Goal: Information Seeking & Learning: Understand process/instructions

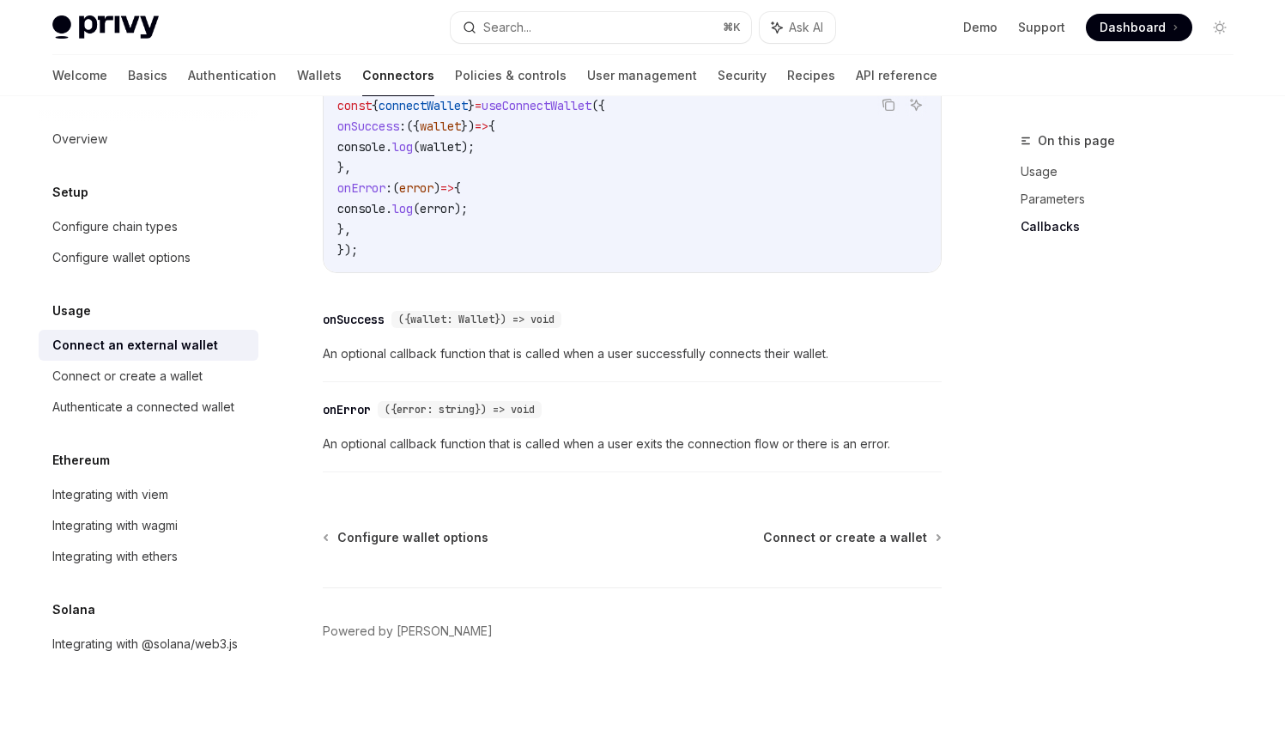
scroll to position [1944, 0]
click at [763, 529] on span "Connect or create a wallet" at bounding box center [845, 537] width 164 height 17
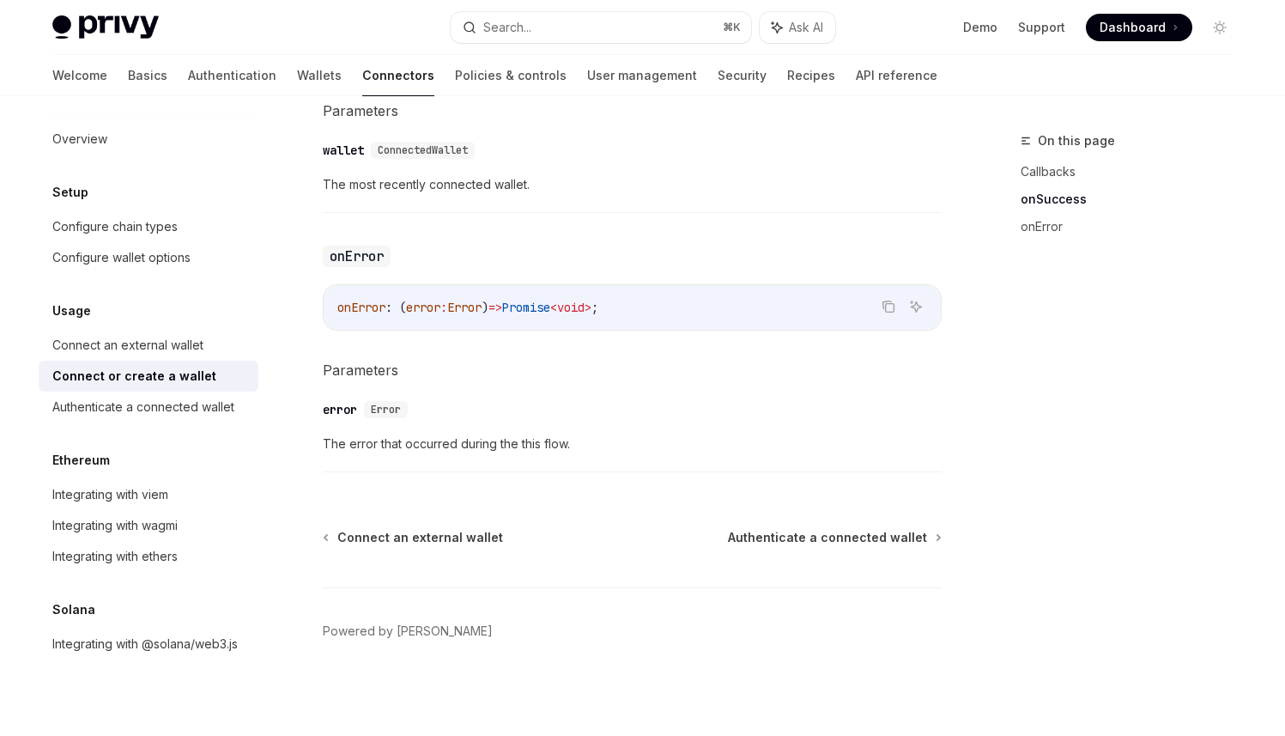
scroll to position [1914, 0]
click at [174, 355] on div "Connect an external wallet" at bounding box center [127, 345] width 151 height 21
type textarea "*"
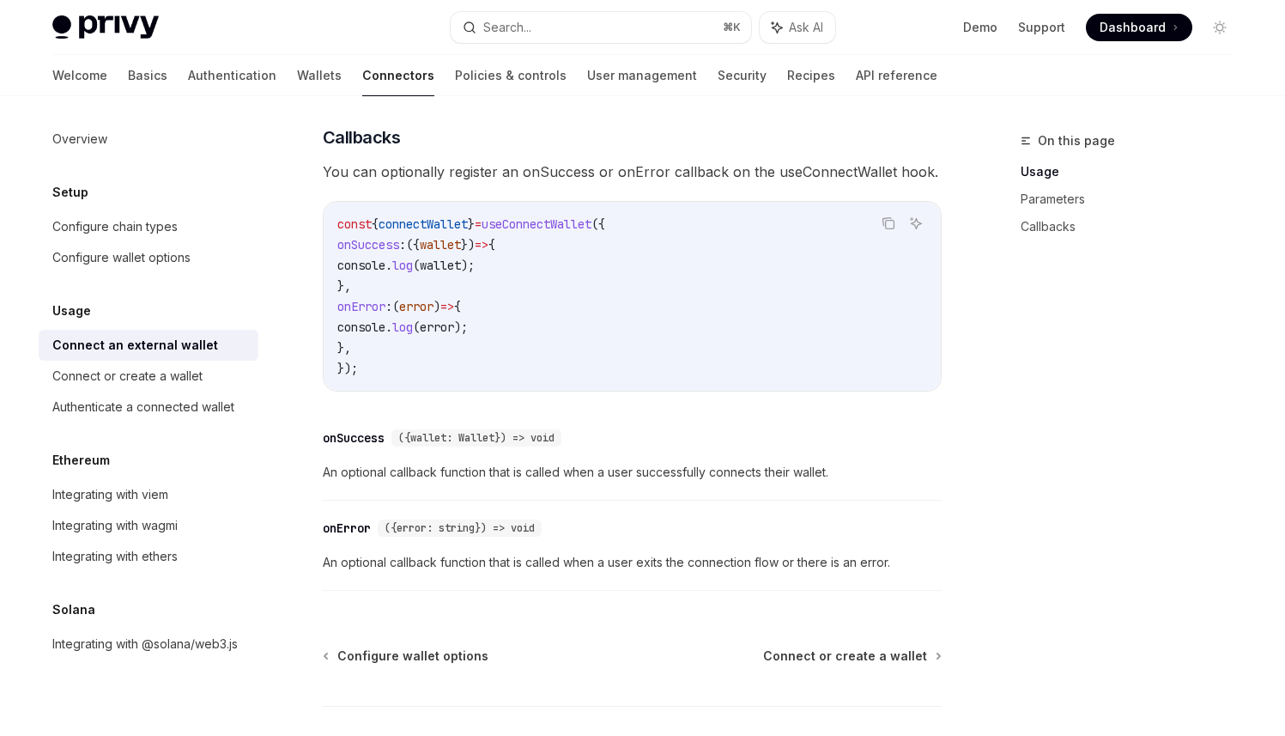
scroll to position [176, 0]
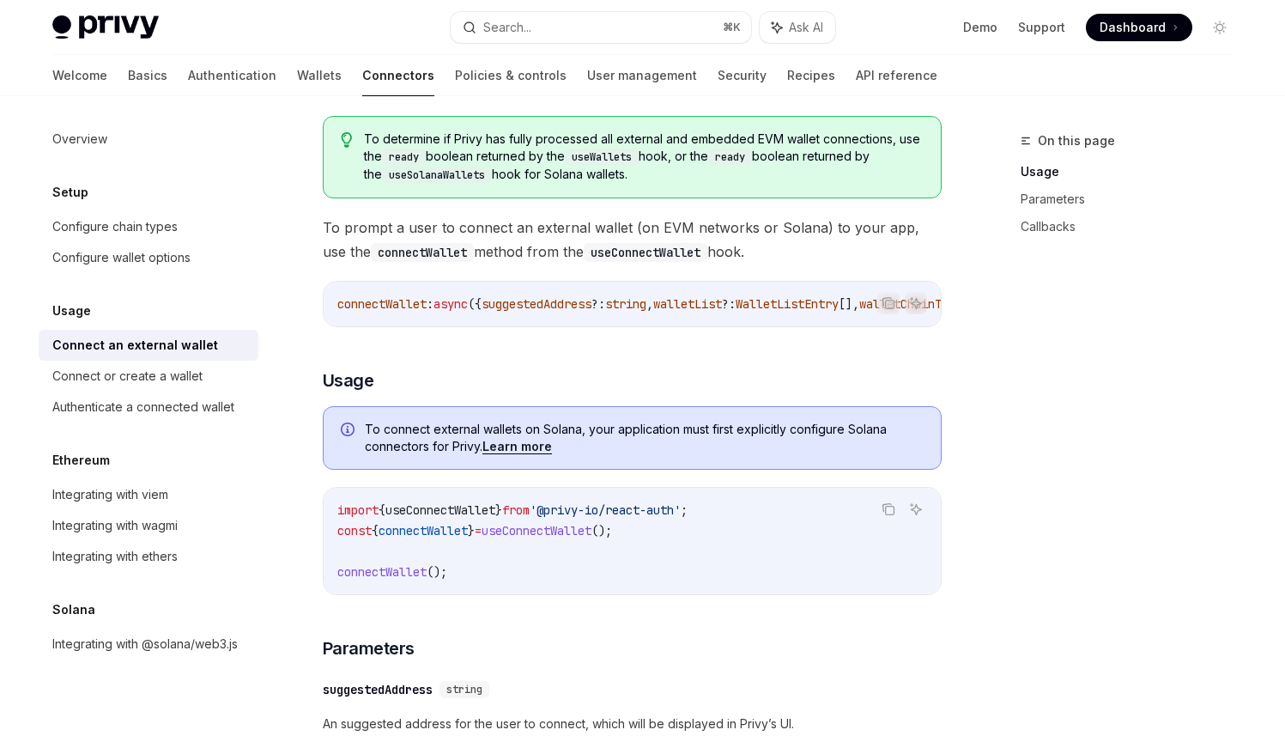
click at [1113, 31] on span "Dashboard" at bounding box center [1132, 27] width 66 height 17
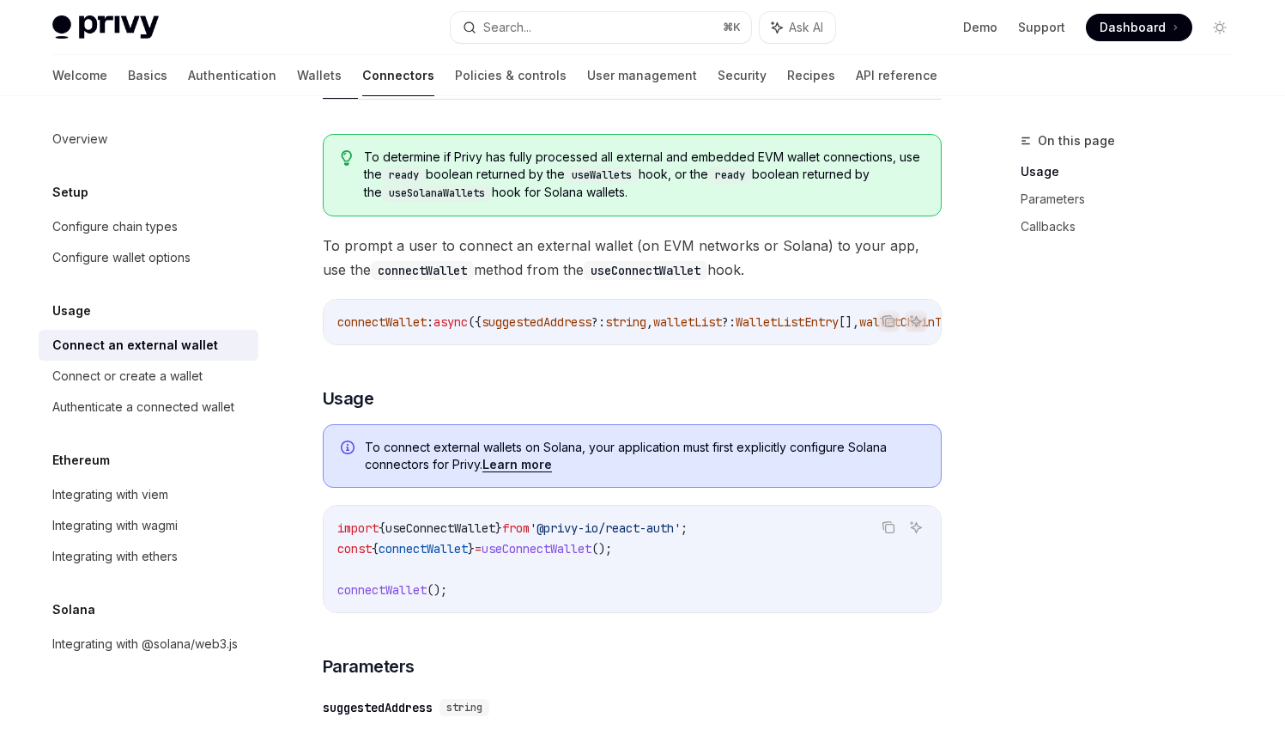
scroll to position [0, 0]
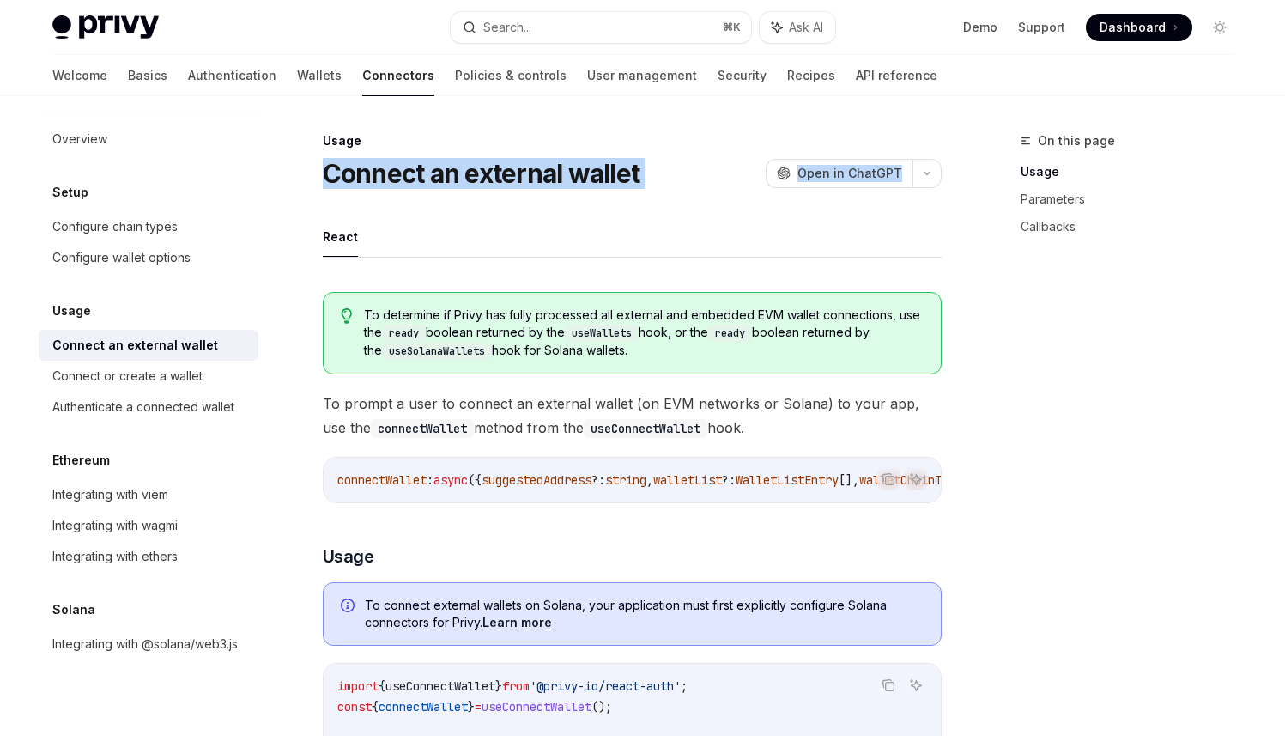
drag, startPoint x: 366, startPoint y: 204, endPoint x: 664, endPoint y: 272, distance: 306.3
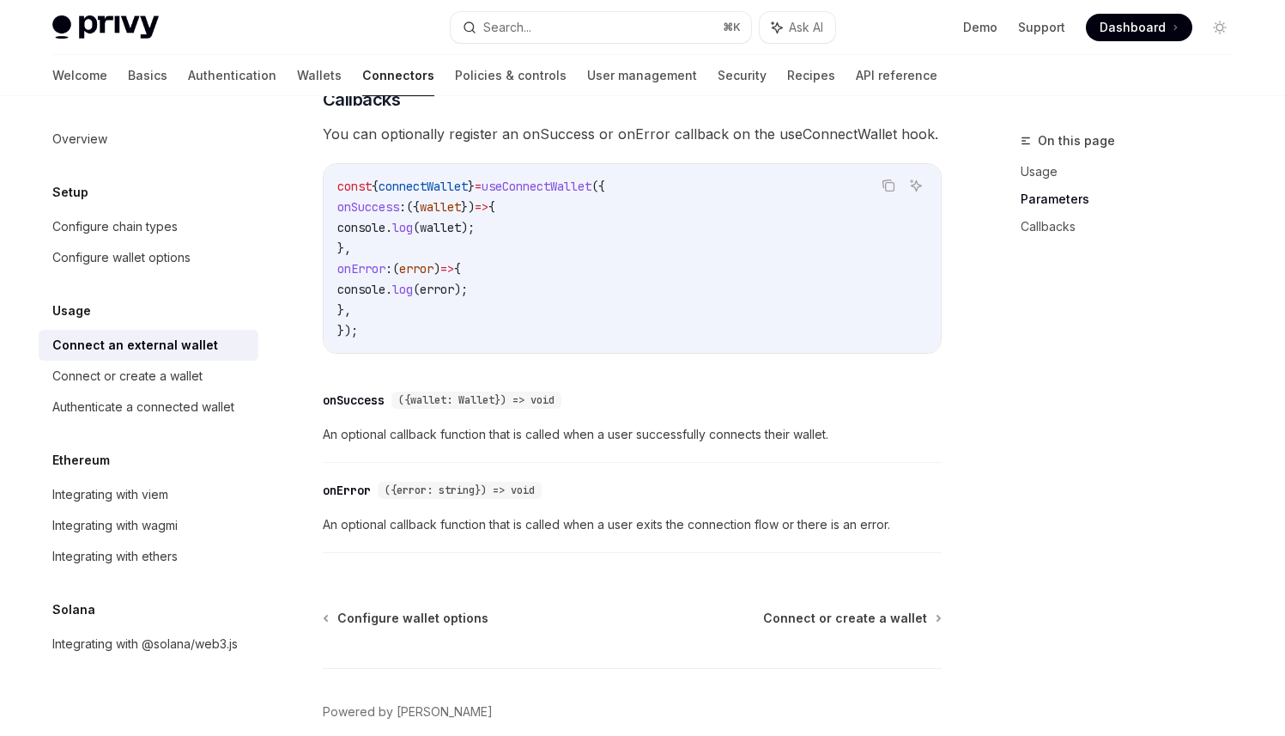
scroll to position [917, 0]
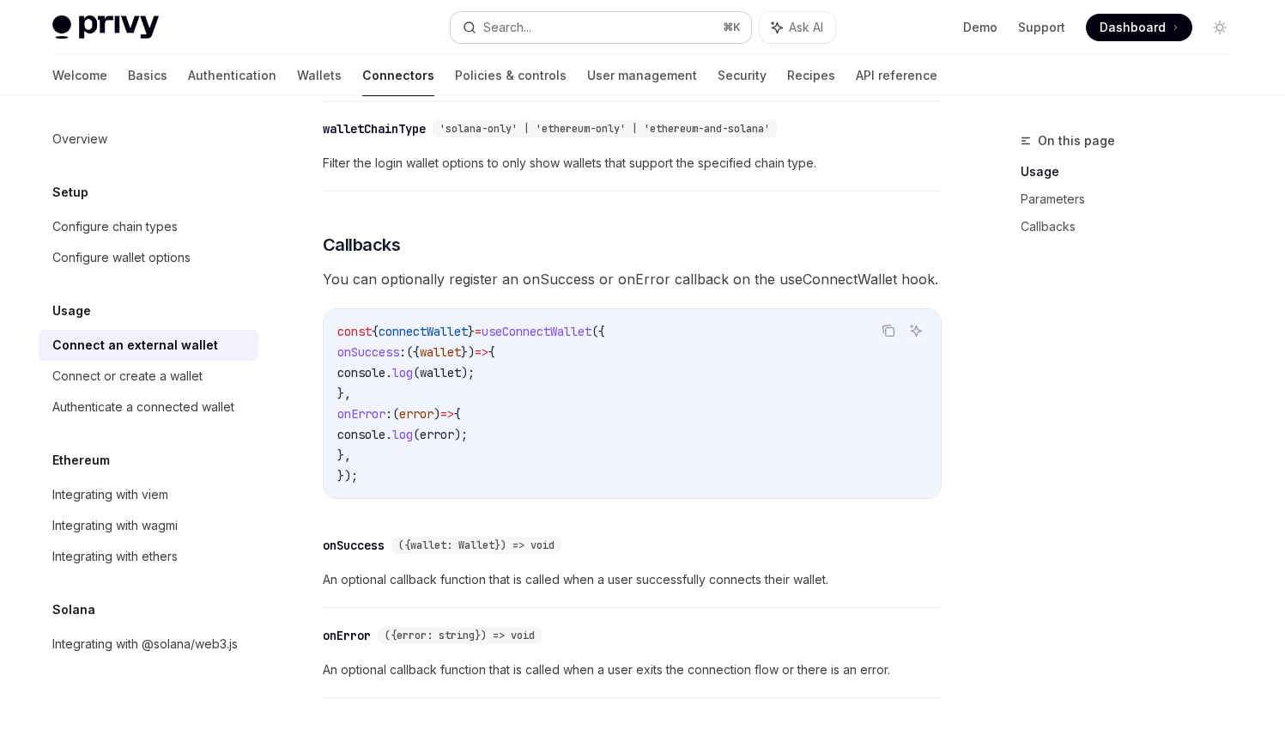
click at [531, 29] on div "Search..." at bounding box center [507, 27] width 48 height 21
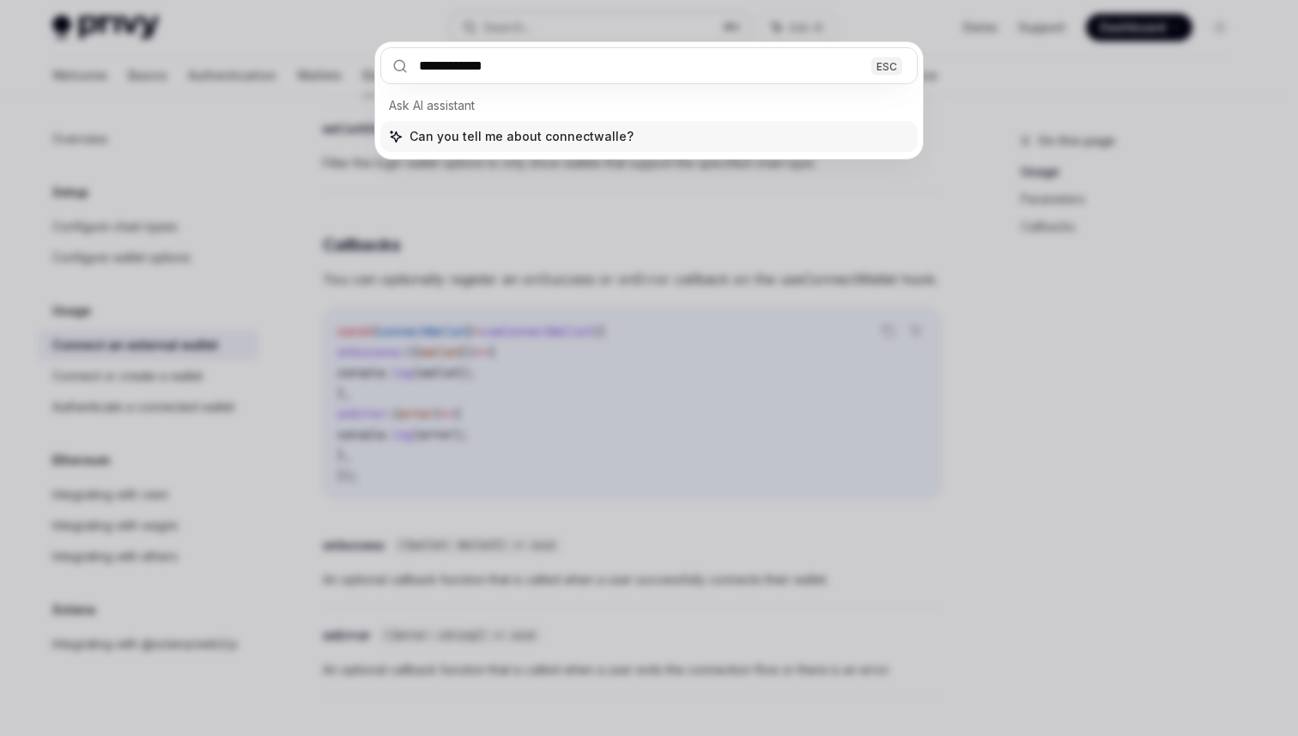
type input "**********"
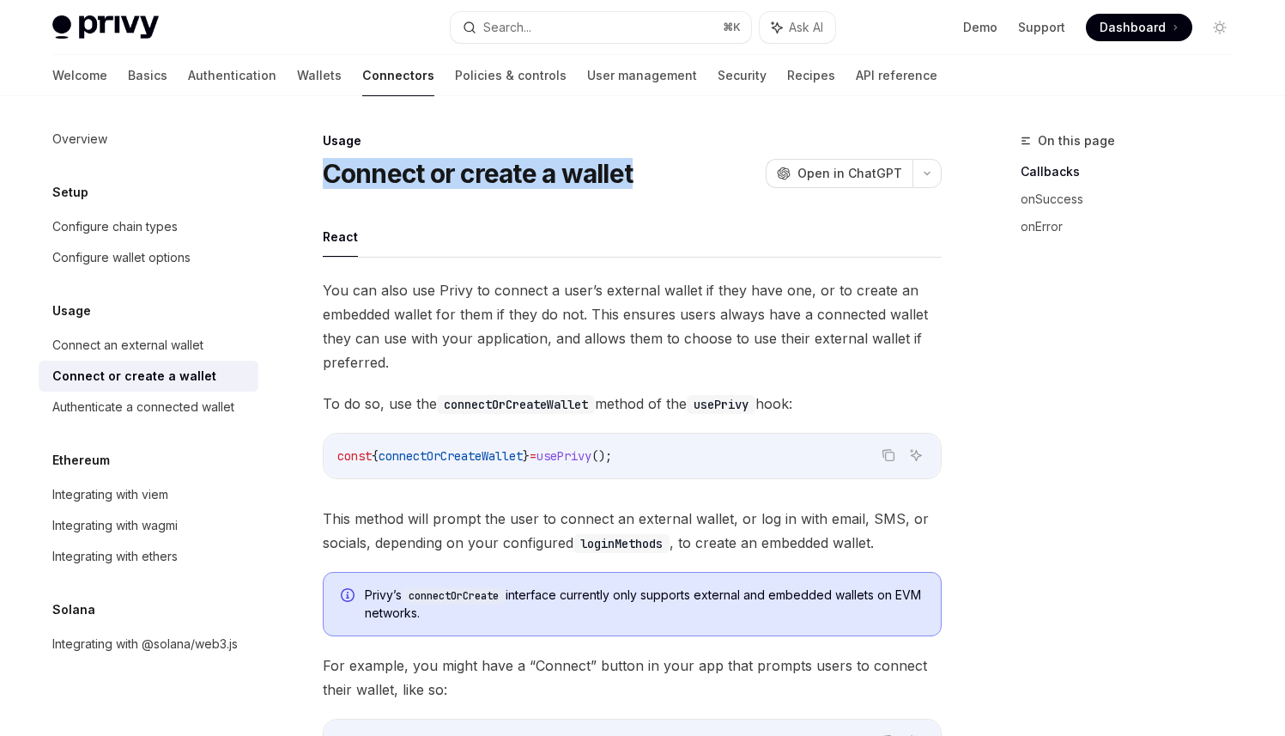
drag, startPoint x: 398, startPoint y: 209, endPoint x: 613, endPoint y: 264, distance: 221.7
click at [616, 189] on h1 "Connect or create a wallet" at bounding box center [478, 173] width 311 height 31
copy h1 "Connect or create a wallet"
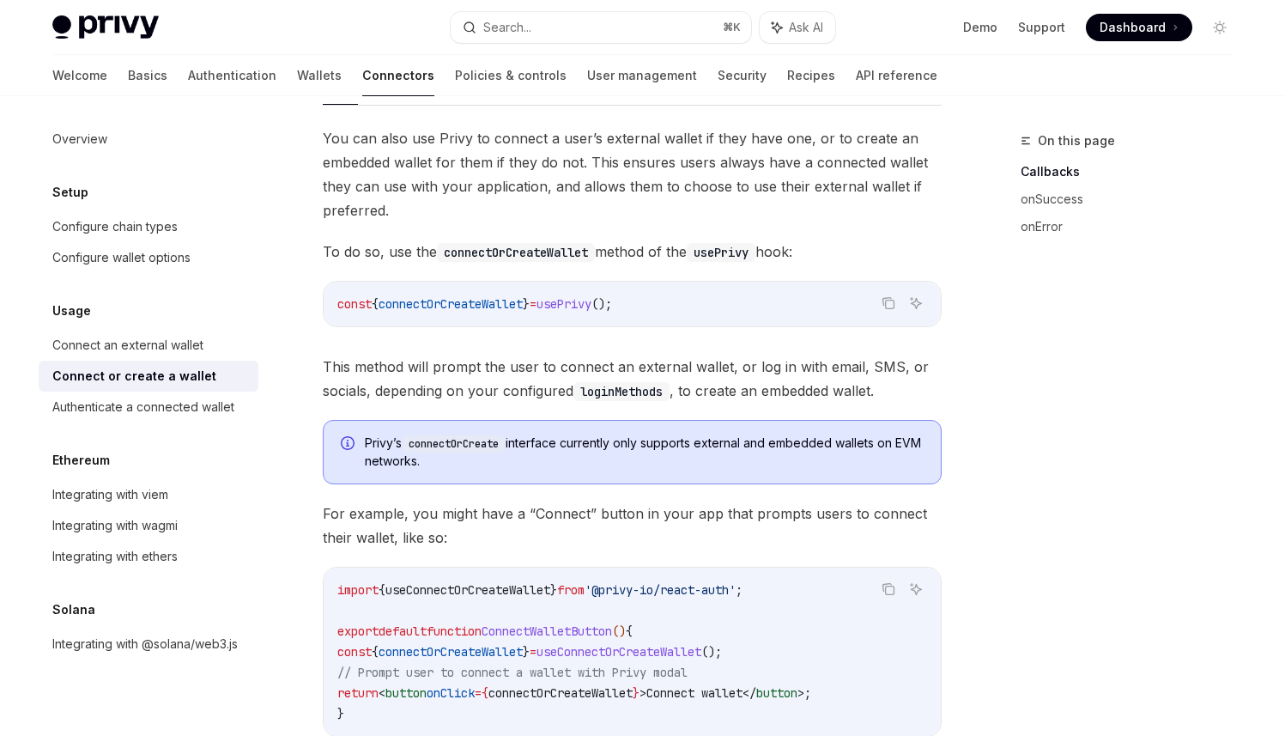
scroll to position [174, 0]
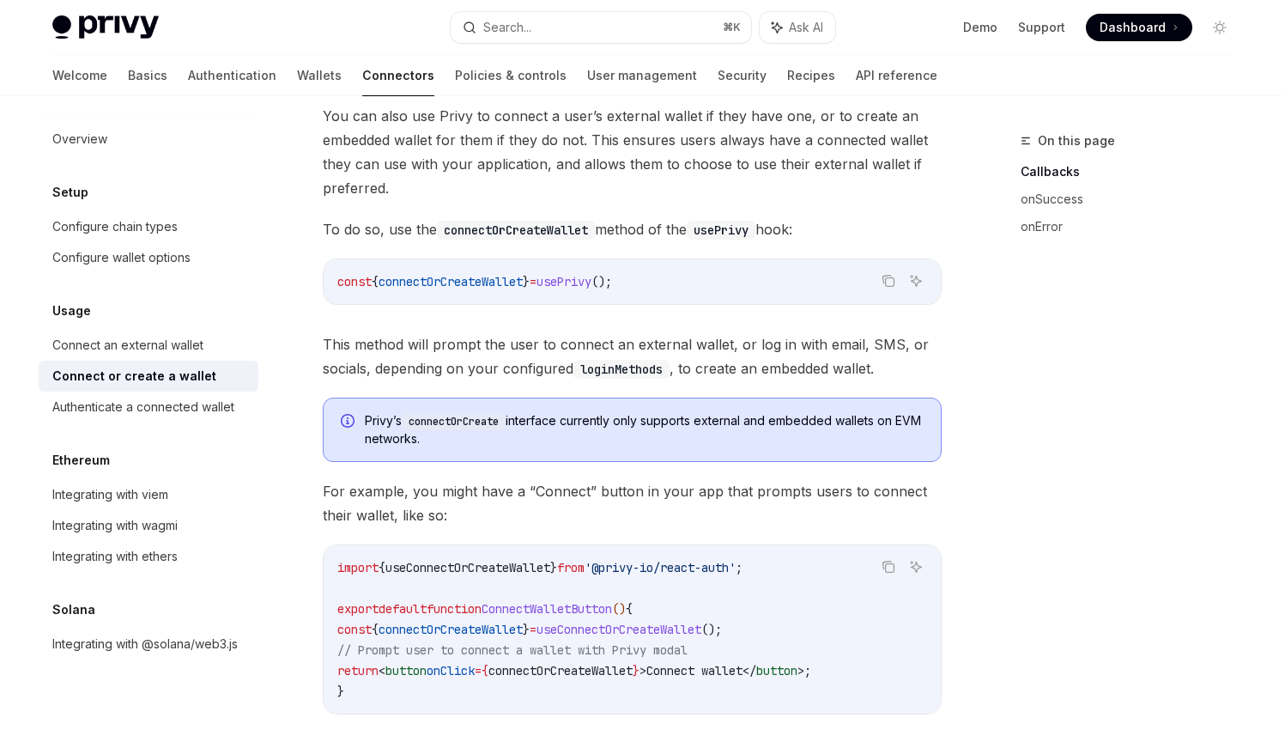
click at [551, 200] on span "You can also use Privy to connect a user’s external wallet if they have one, or…" at bounding box center [632, 152] width 619 height 96
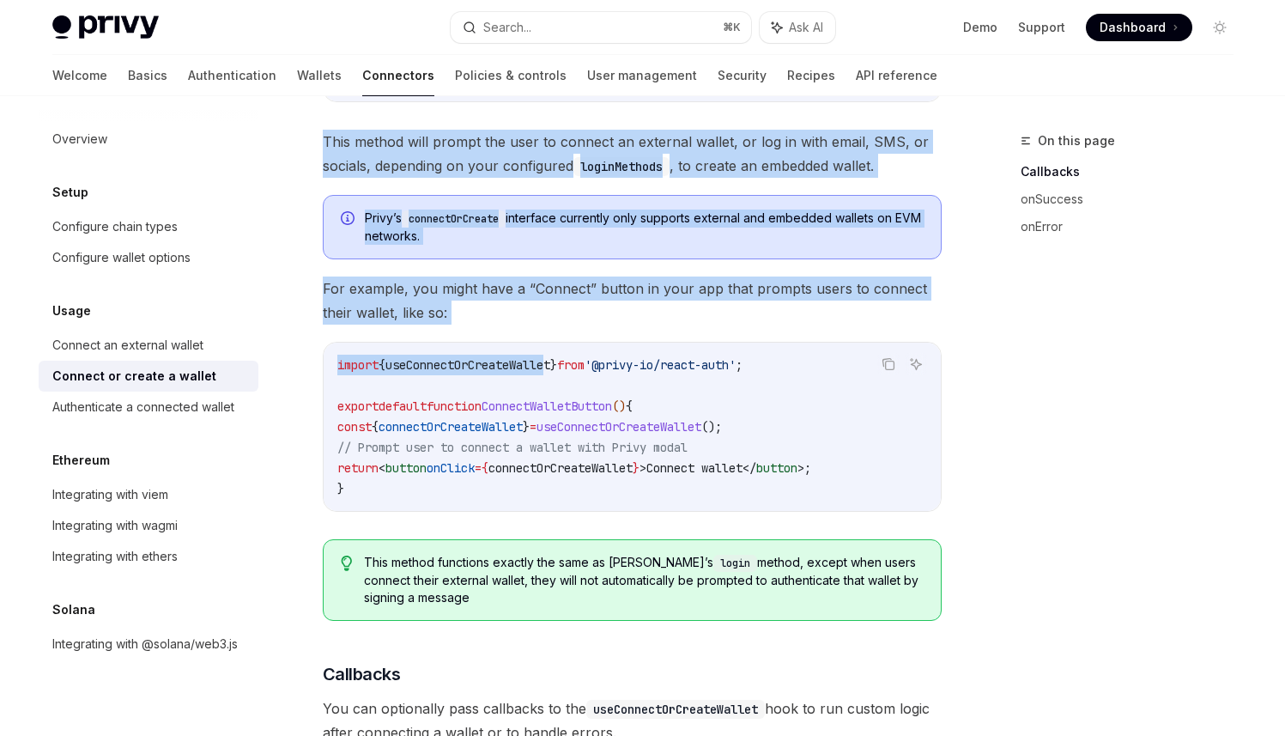
scroll to position [399, 0]
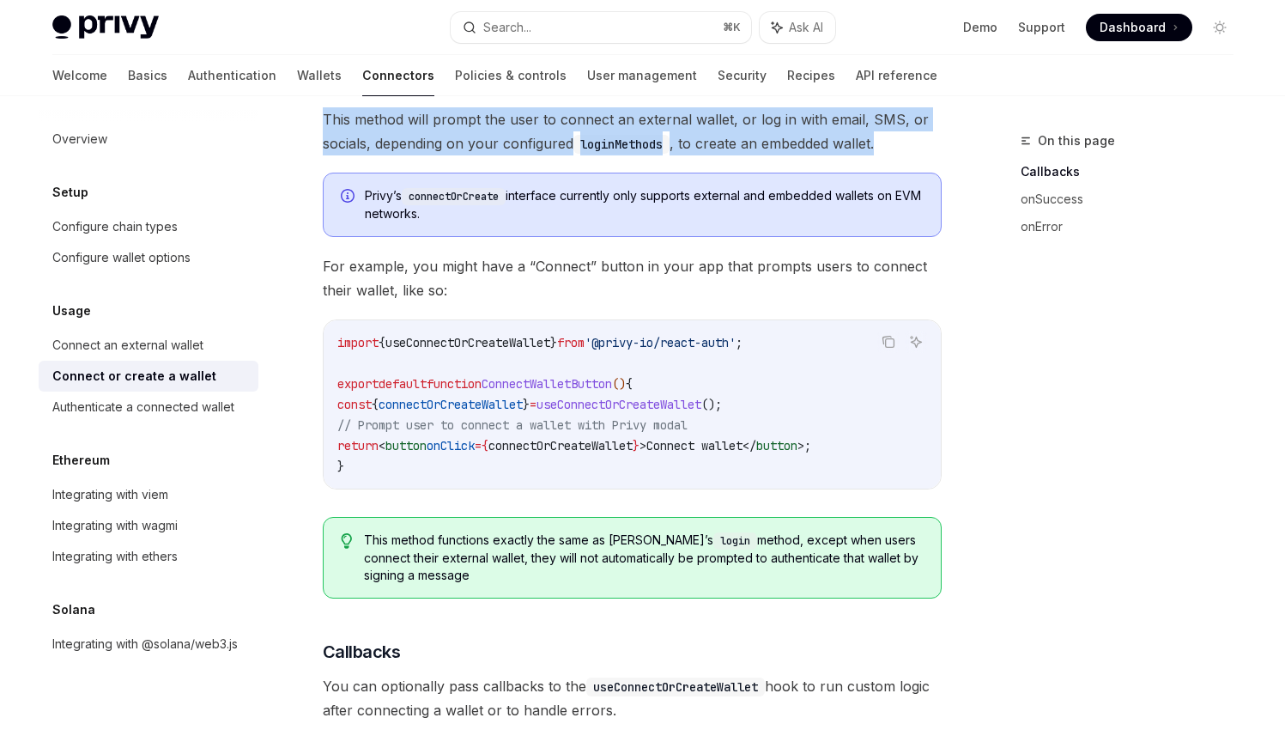
drag, startPoint x: 385, startPoint y: 158, endPoint x: 819, endPoint y: 470, distance: 534.3
click at [819, 470] on div "Usage Connect or create a wallet OpenAI Open in ChatGPT OpenAI Open in ChatGPT …" at bounding box center [471, 617] width 948 height 1772
copy div "React You can also use Privy to connect a user’s external wallet if they have o…"
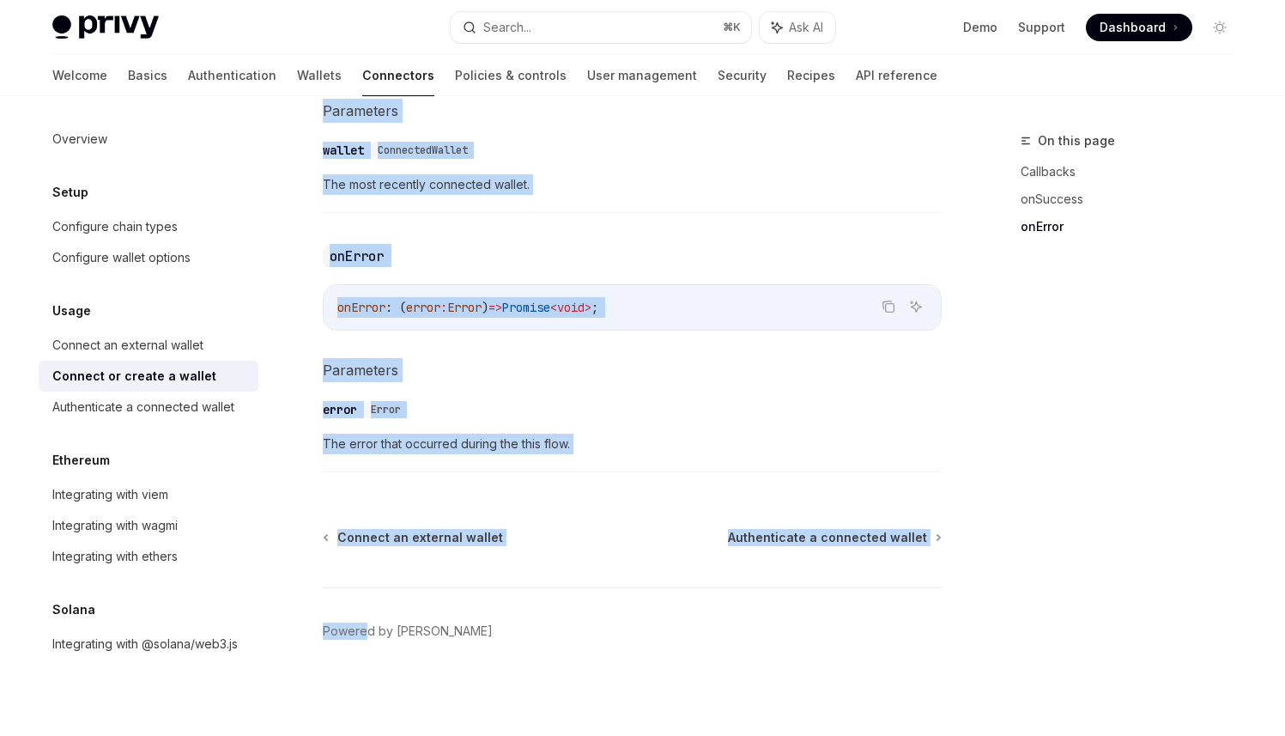
scroll to position [1914, 0]
copy div "React You can also use Privy to connect a user’s external wallet if they have o…"
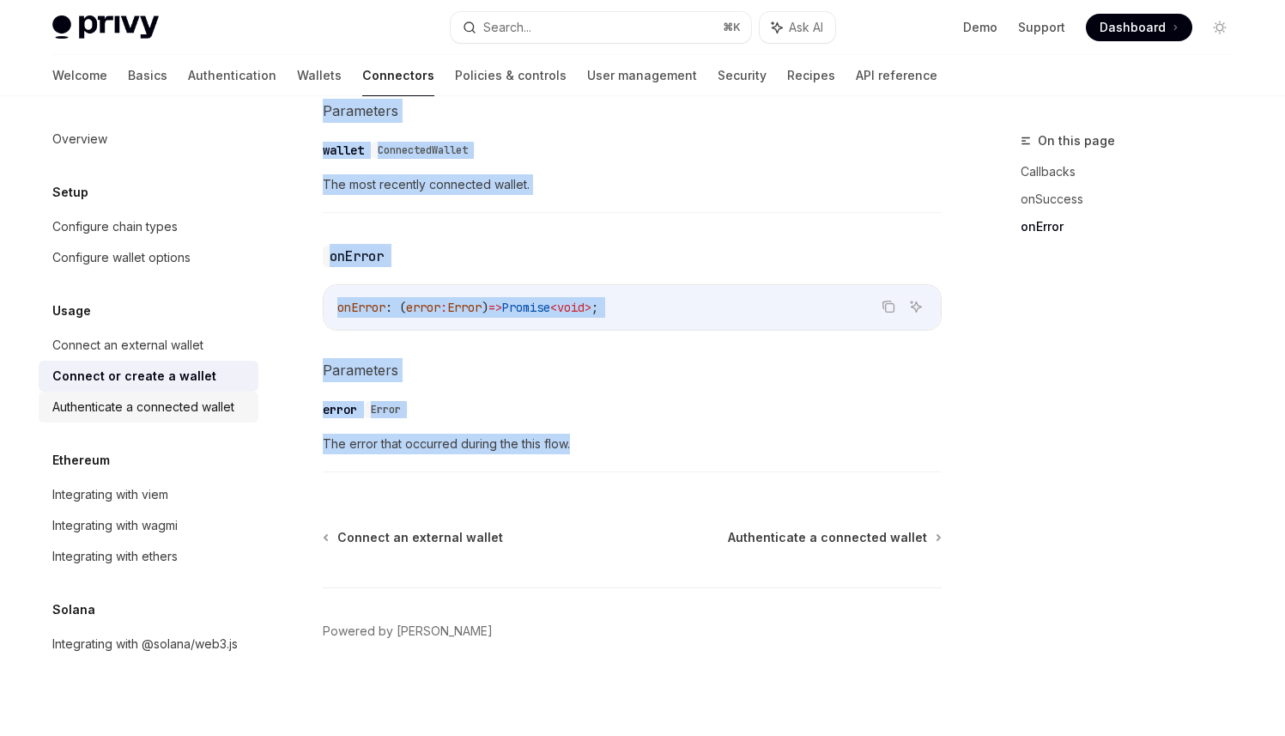
click at [194, 397] on div "Authenticate a connected wallet" at bounding box center [143, 407] width 182 height 21
type textarea "*"
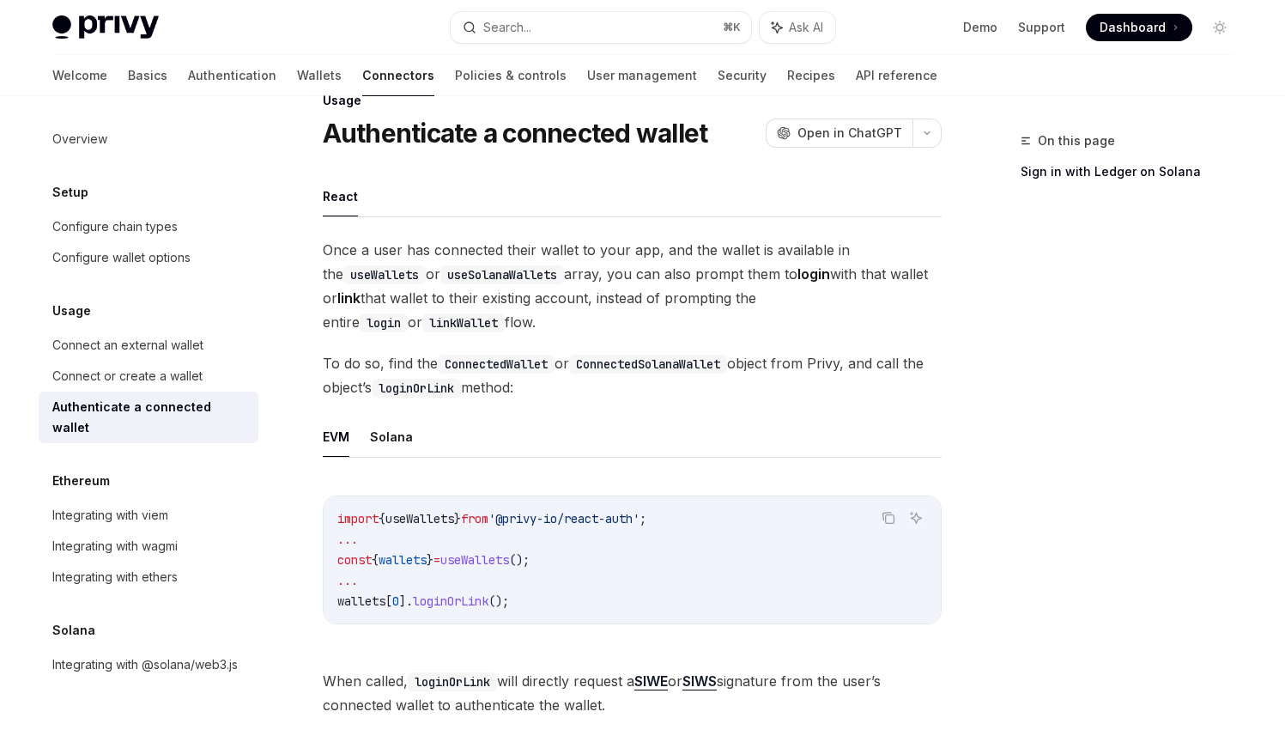
scroll to position [183, 0]
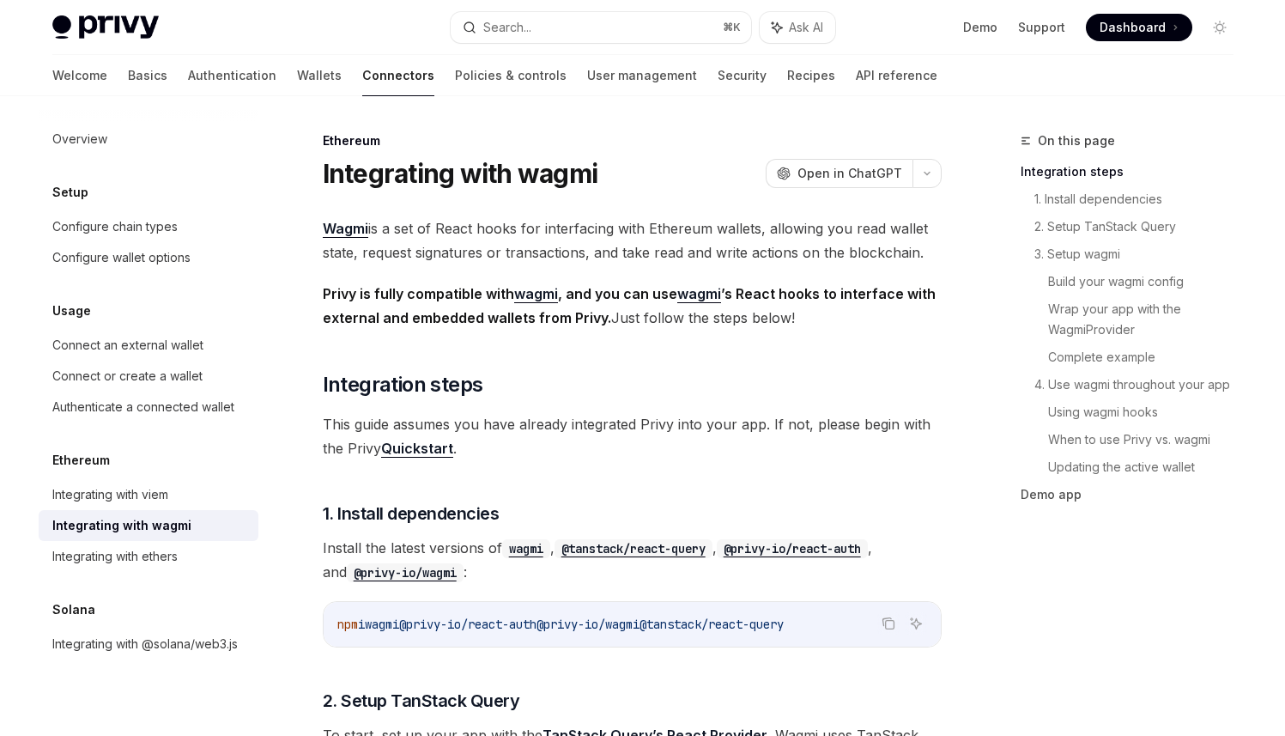
scroll to position [27, 0]
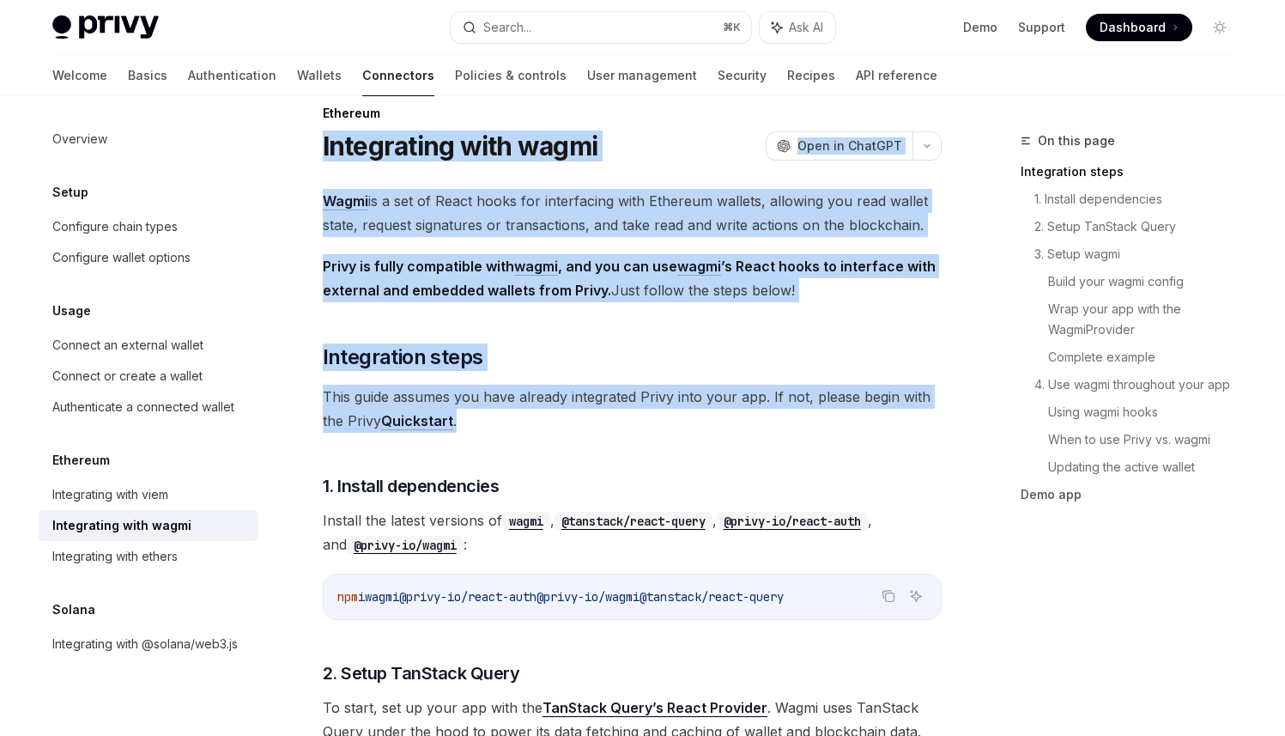
drag, startPoint x: 380, startPoint y: 179, endPoint x: 854, endPoint y: 657, distance: 672.4
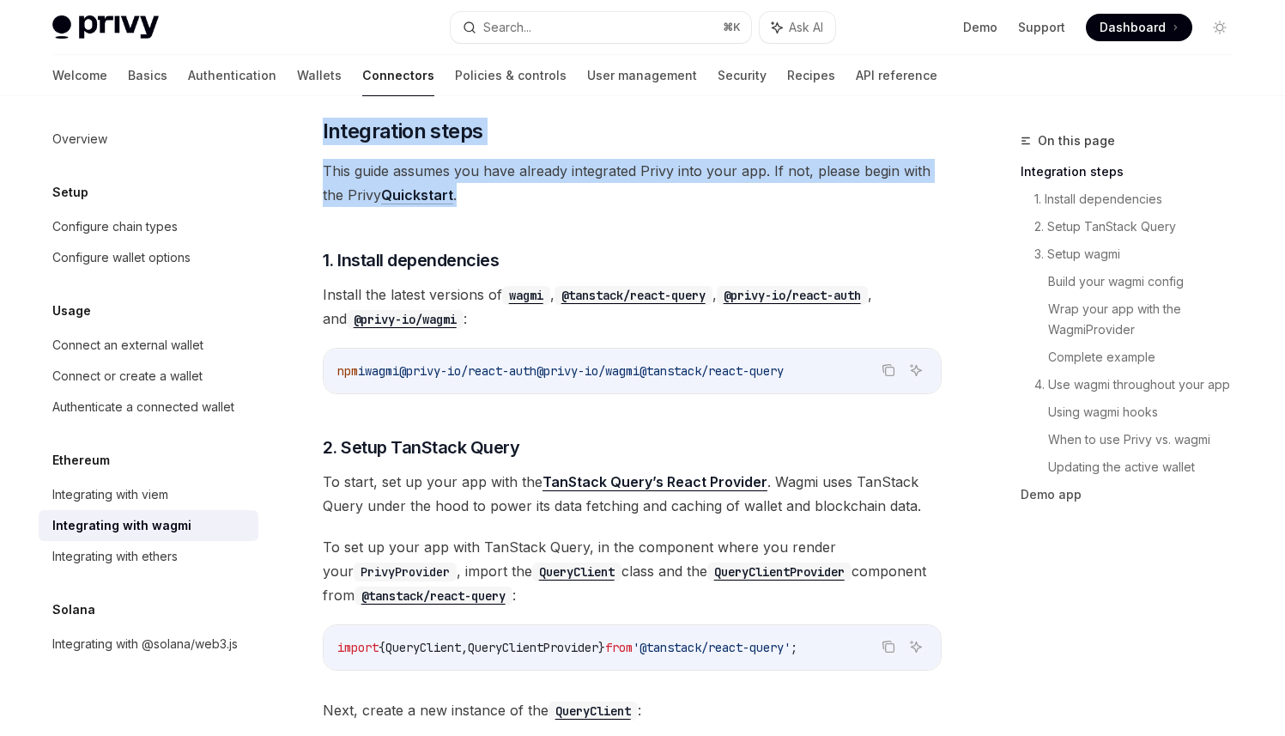
scroll to position [261, 0]
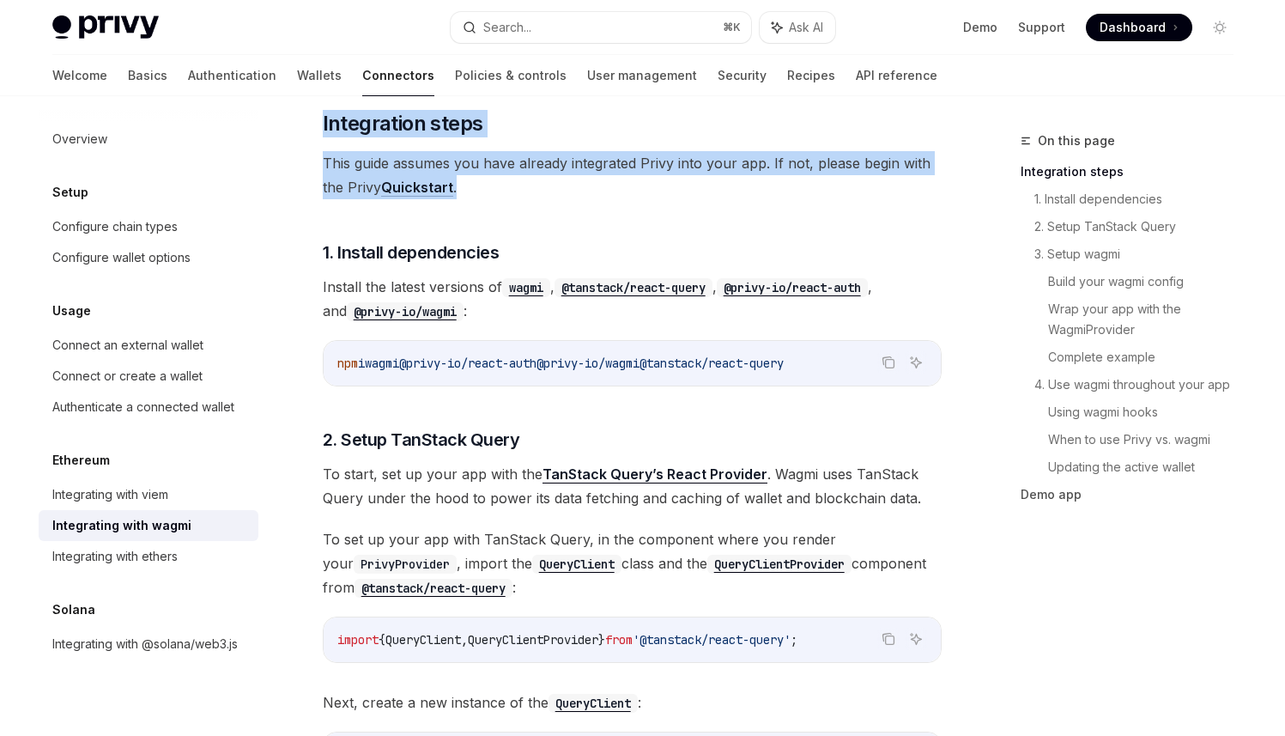
copy div "Integrating with wagmi OpenAI Open in ChatGPT OpenAI Open in ChatGPT Wagmi is a…"
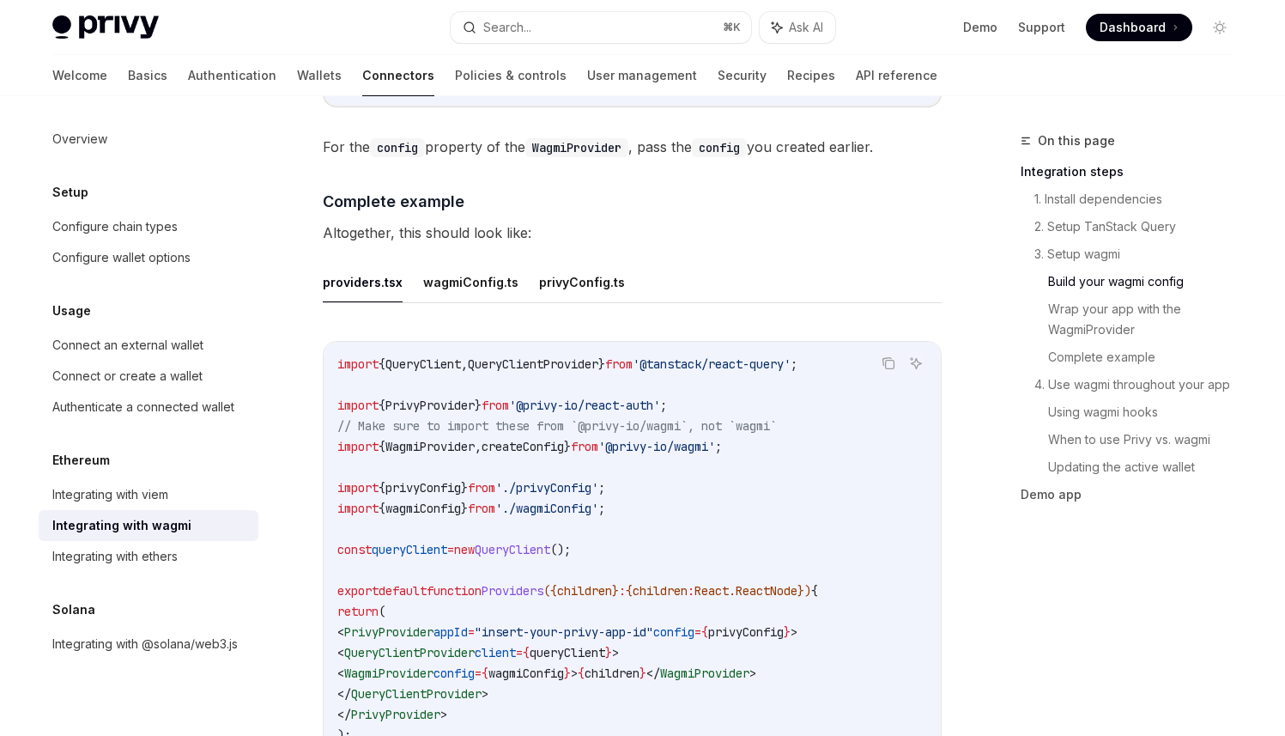
scroll to position [3007, 0]
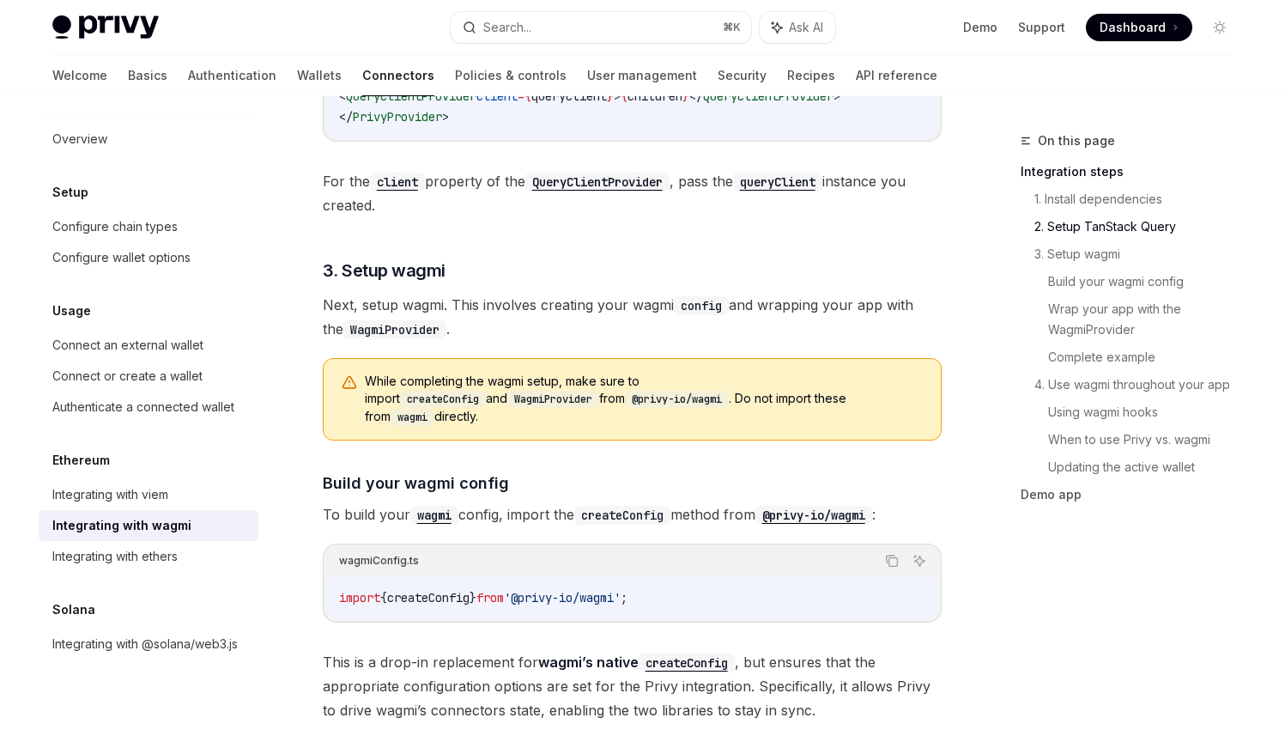
scroll to position [0, 0]
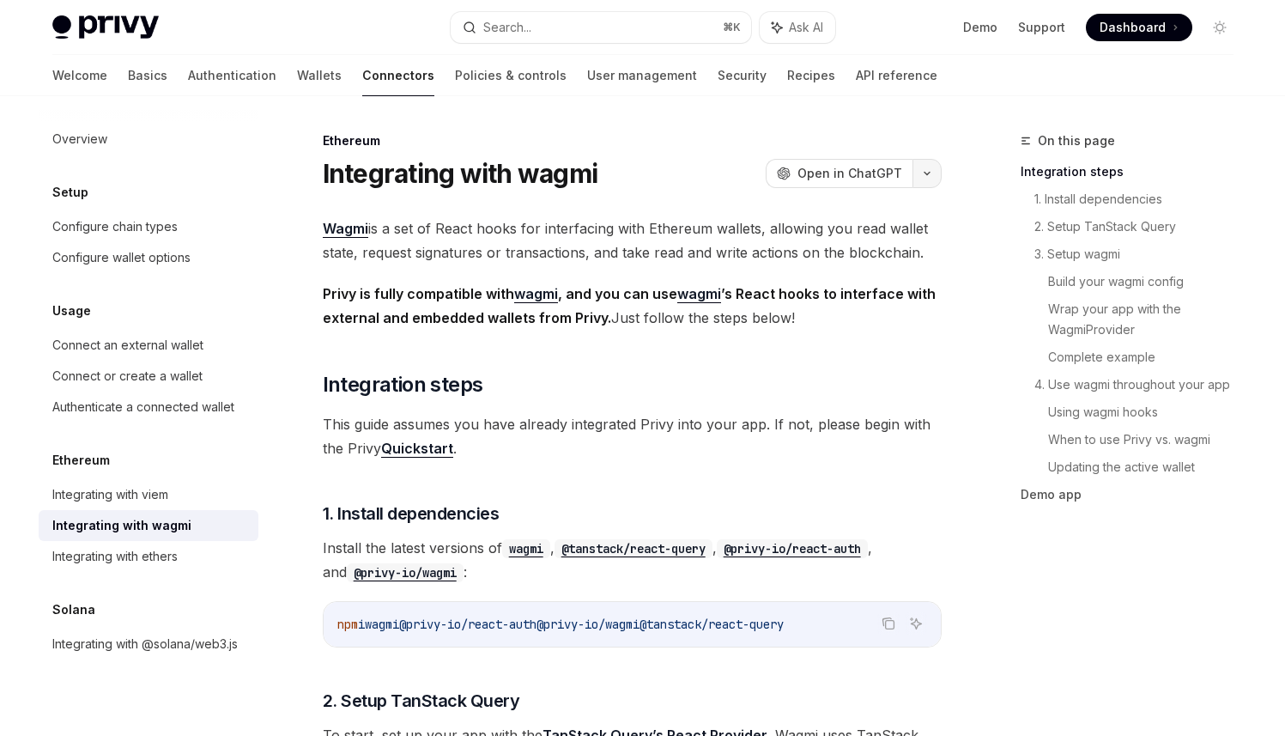
click at [912, 188] on button "button" at bounding box center [926, 173] width 29 height 29
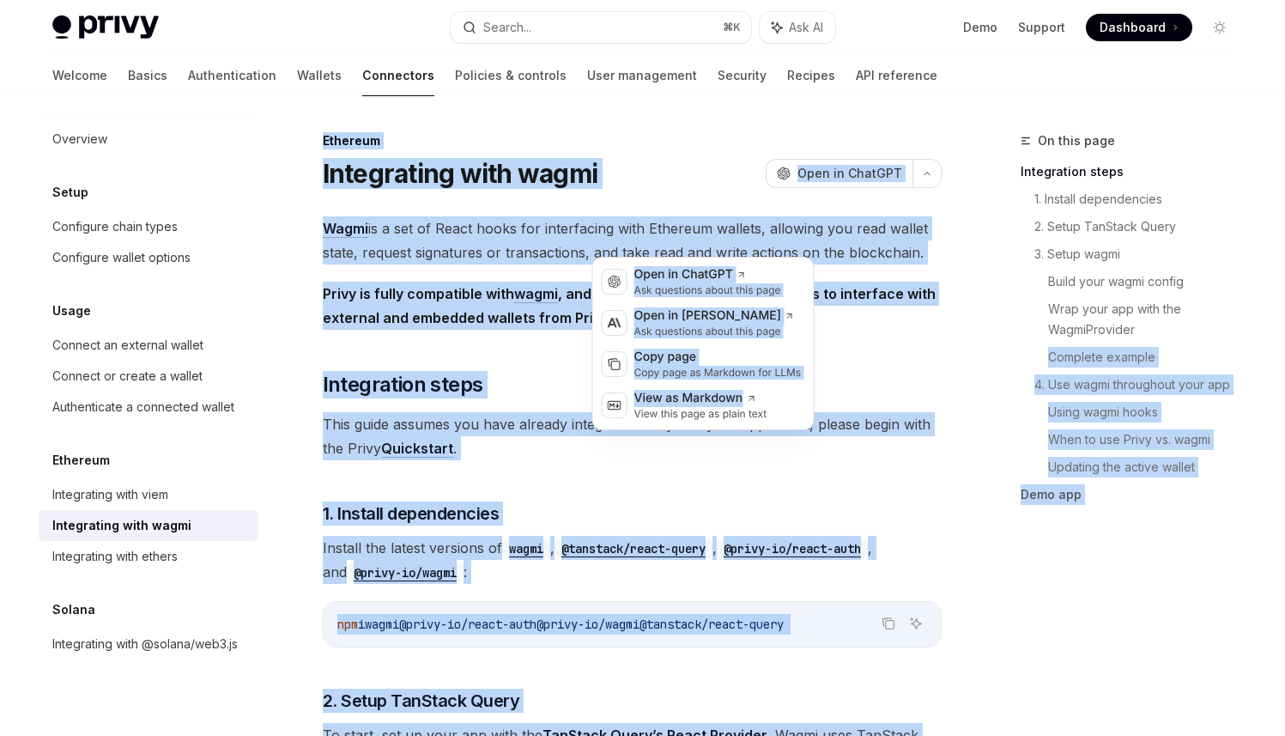
drag, startPoint x: 788, startPoint y: 432, endPoint x: 923, endPoint y: 431, distance: 134.7
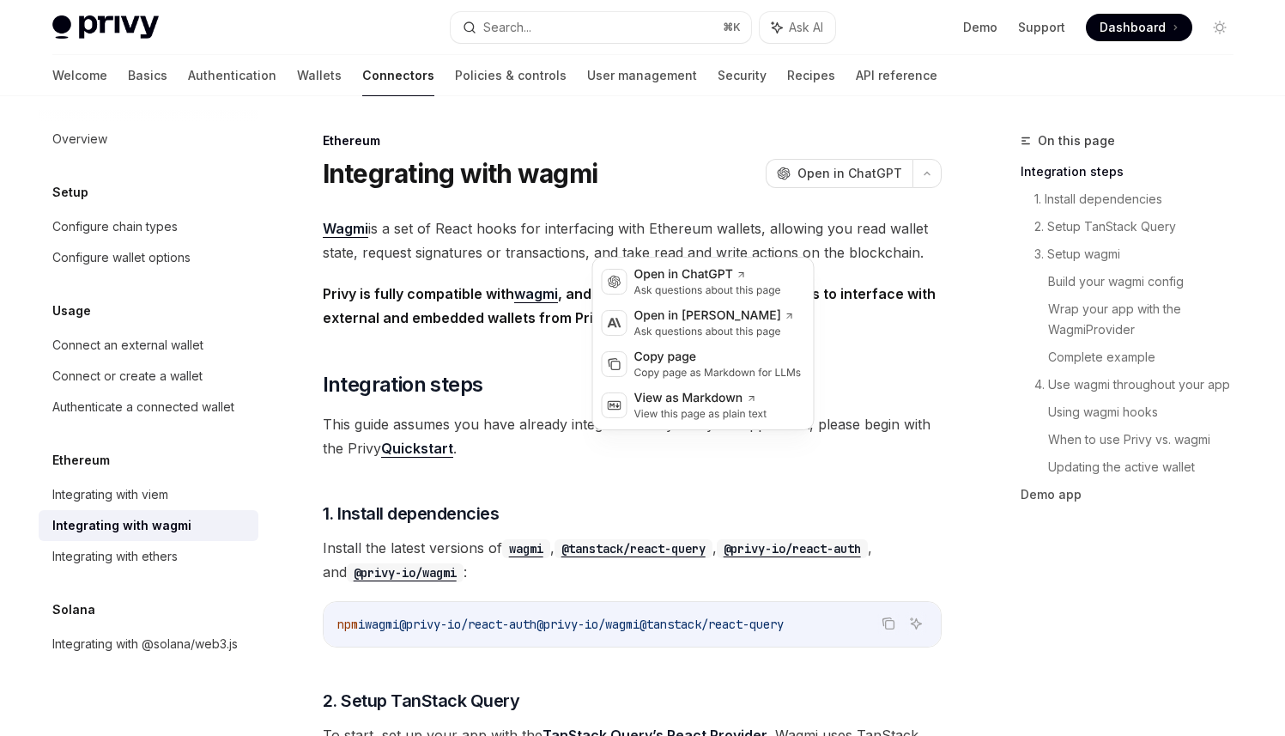
click at [986, 361] on div "On this page Integration steps 1. Install dependencies 2. Setup TanStack Query …" at bounding box center [1116, 325] width 261 height 391
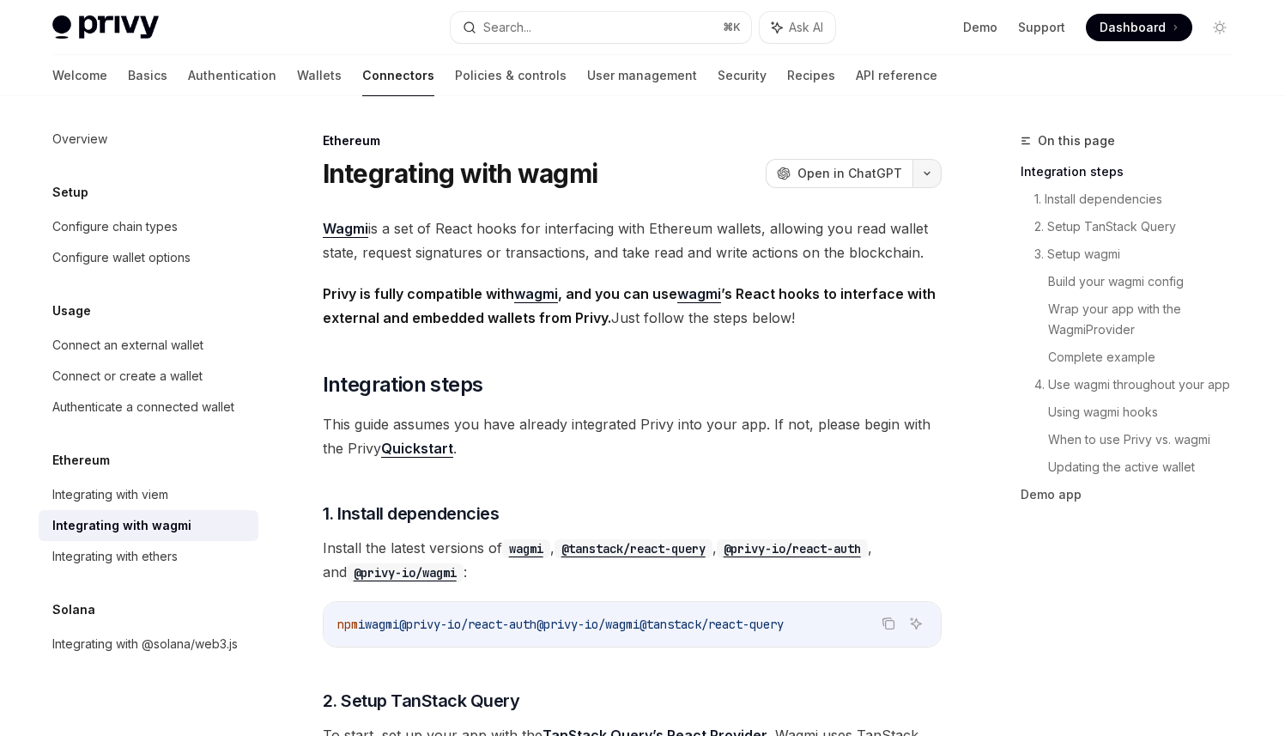
click at [917, 177] on icon "button" at bounding box center [927, 173] width 21 height 7
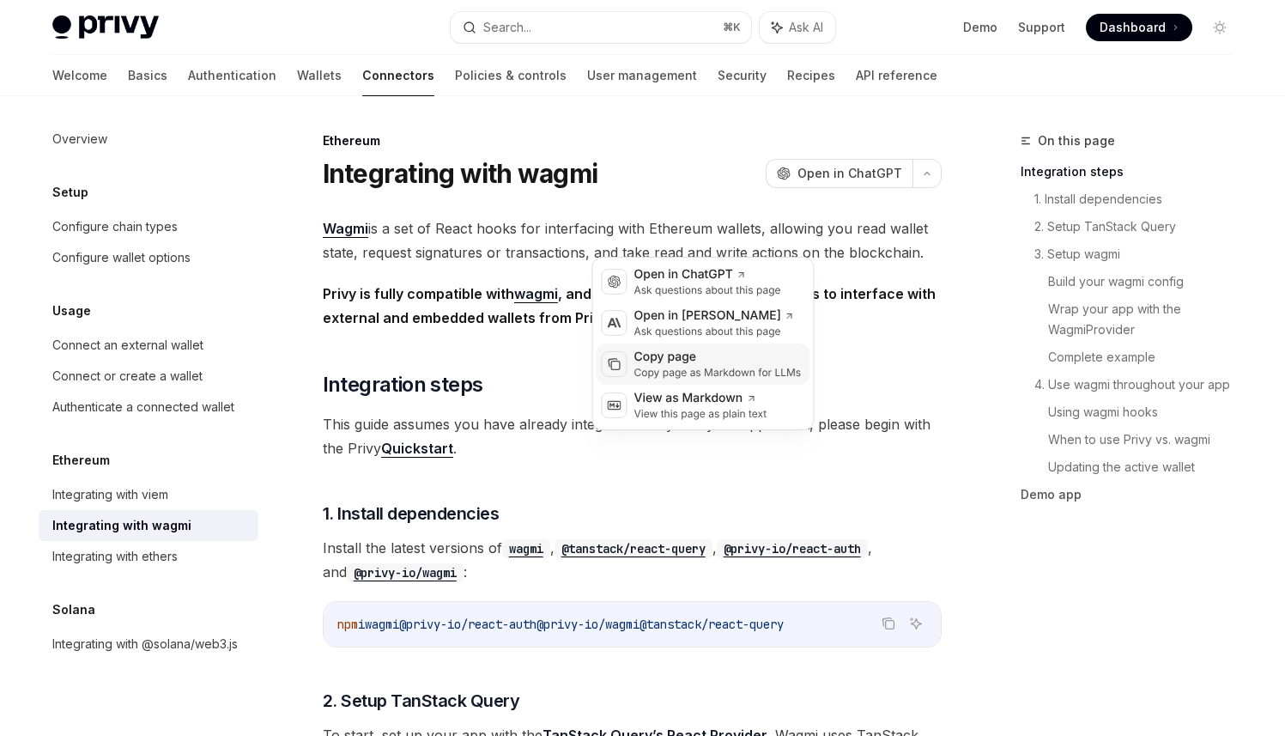
click at [754, 366] on div "Copy page" at bounding box center [717, 356] width 167 height 17
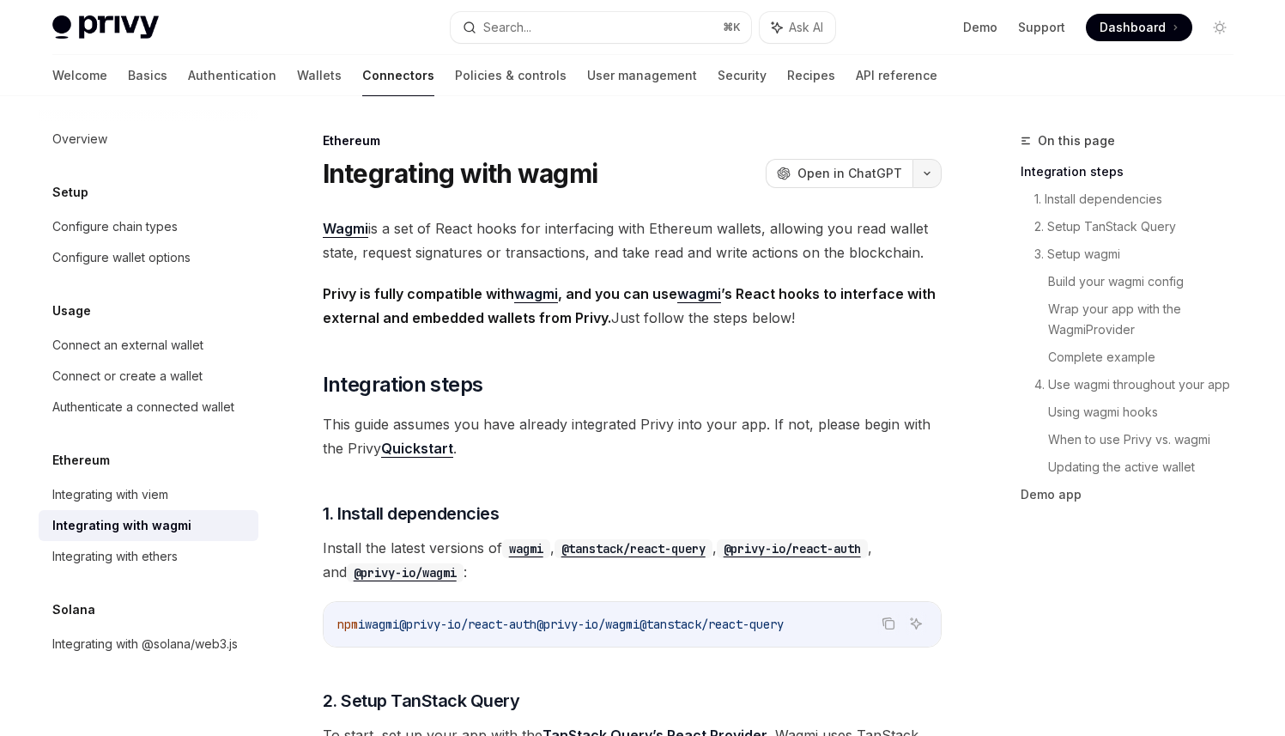
click at [912, 188] on button "button" at bounding box center [926, 173] width 29 height 29
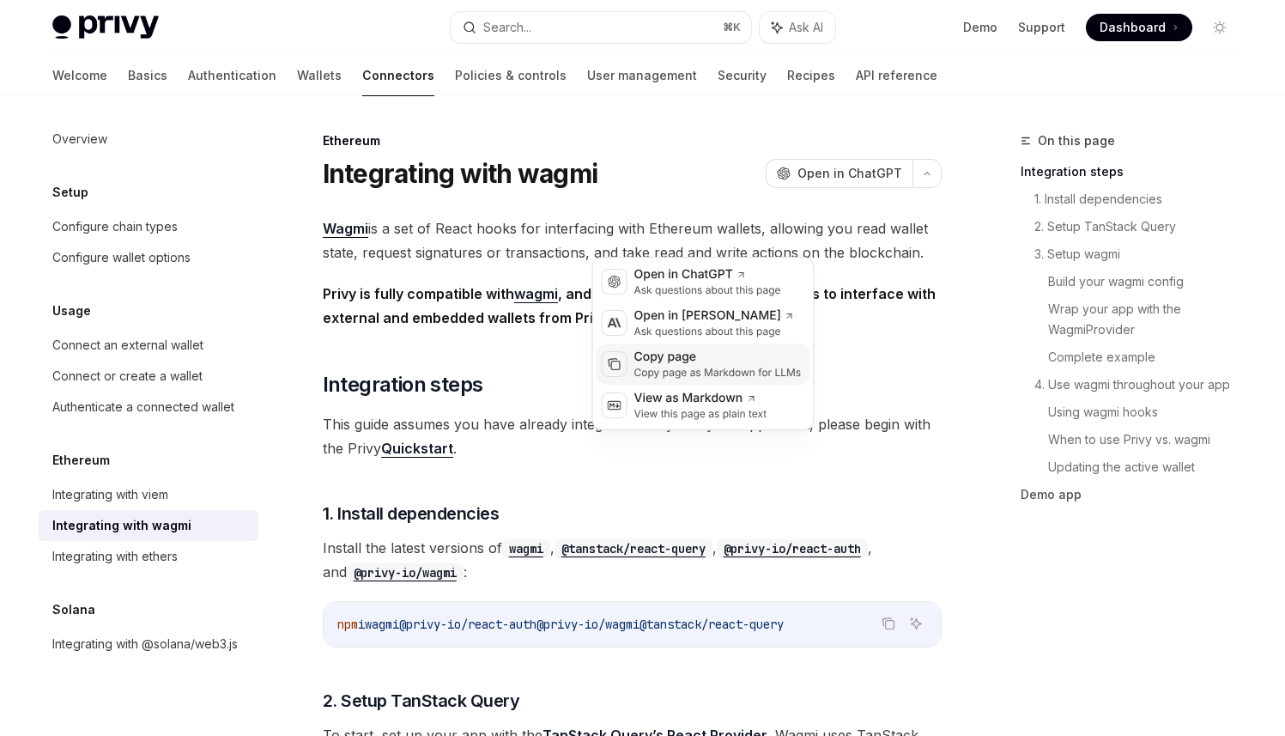
click at [727, 366] on div "Copy page" at bounding box center [717, 356] width 167 height 17
